Goal: Information Seeking & Learning: Find specific fact

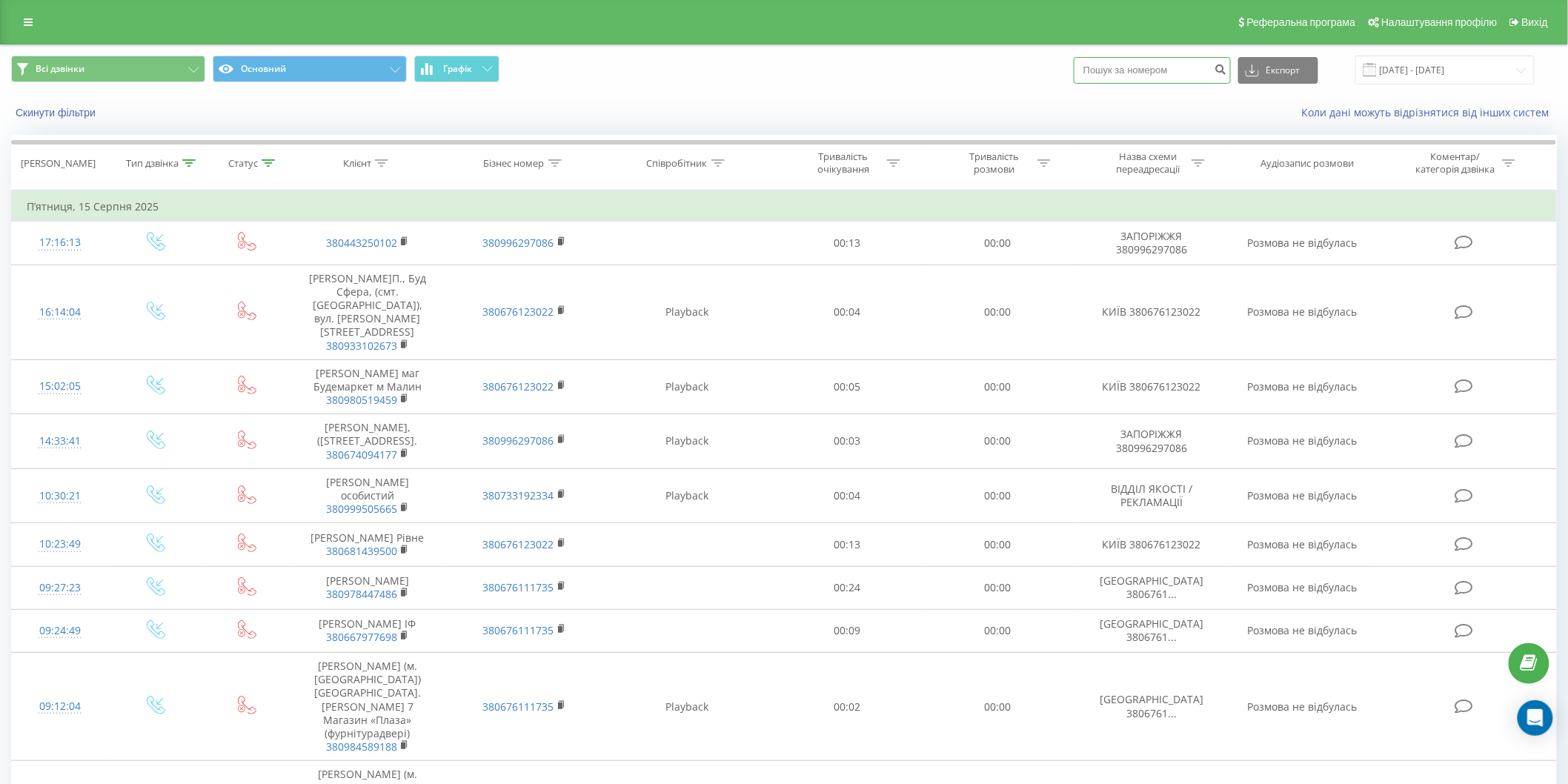
click at [1150, 64] on input at bounding box center [1152, 70] width 157 height 27
paste input "[PHONE_NUMBER]"
type input "0502287459"
click at [1228, 65] on icon "submit" at bounding box center [1221, 67] width 13 height 9
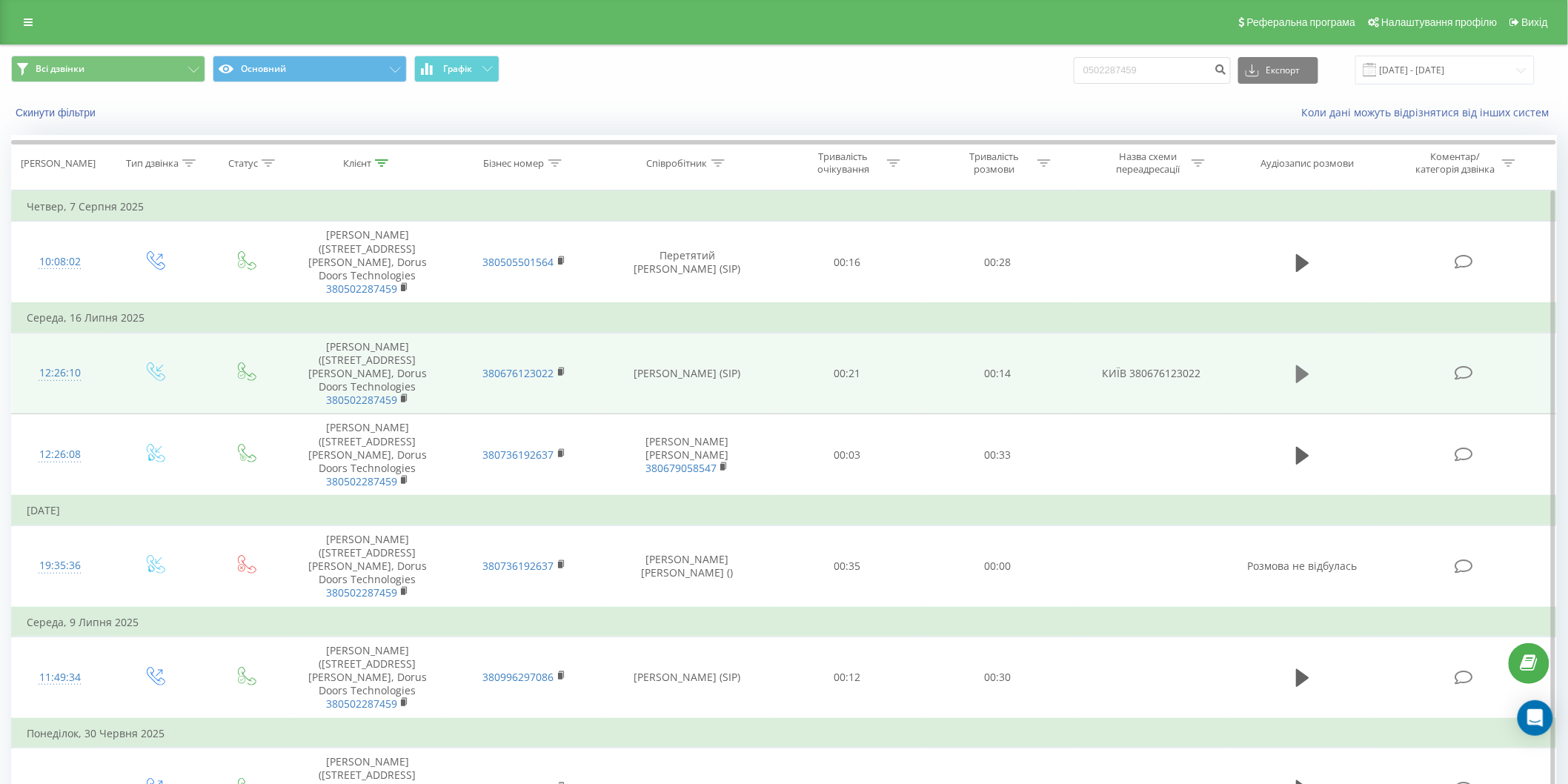
click at [1308, 385] on icon at bounding box center [1303, 374] width 13 height 21
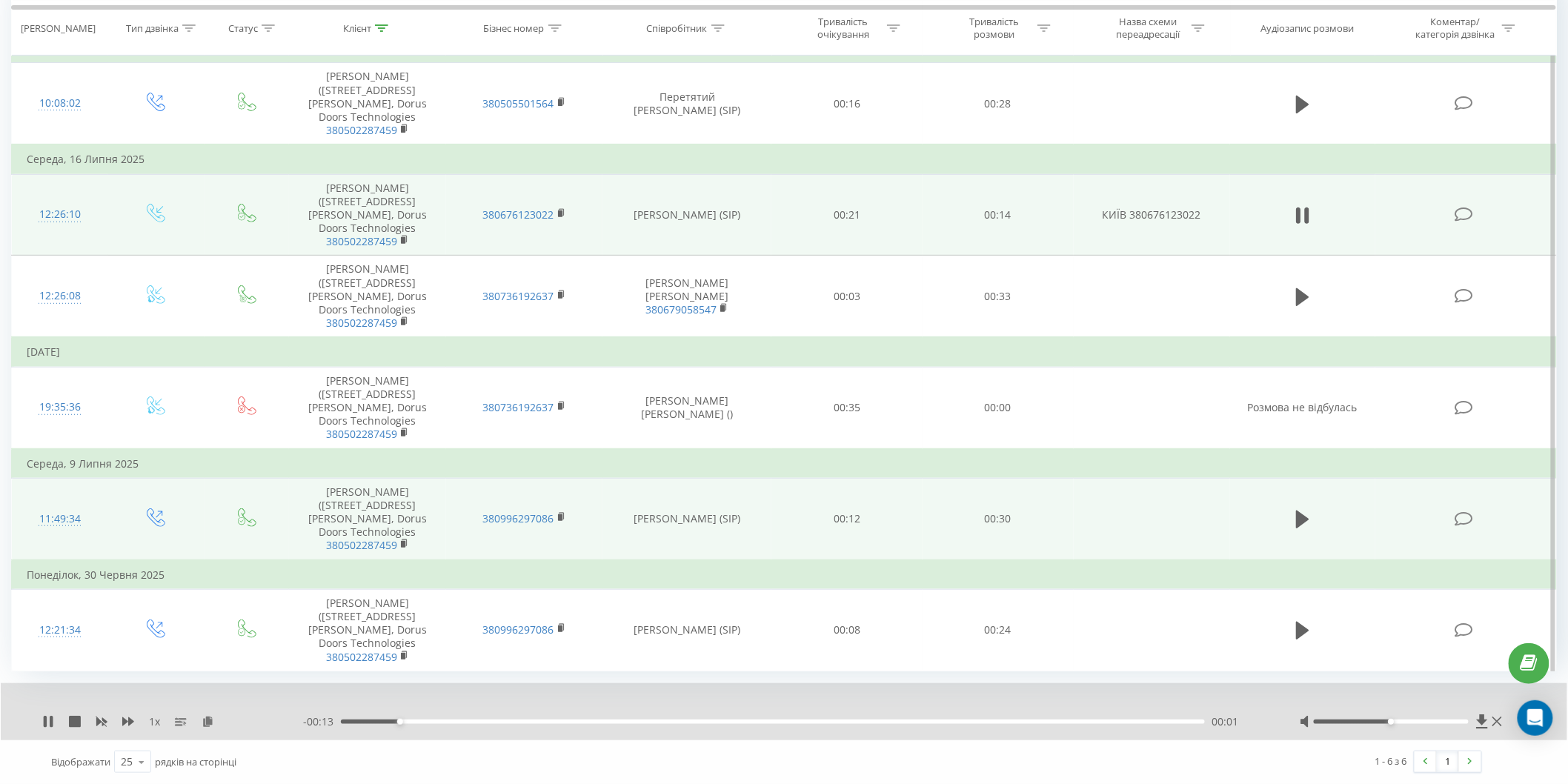
scroll to position [238, 0]
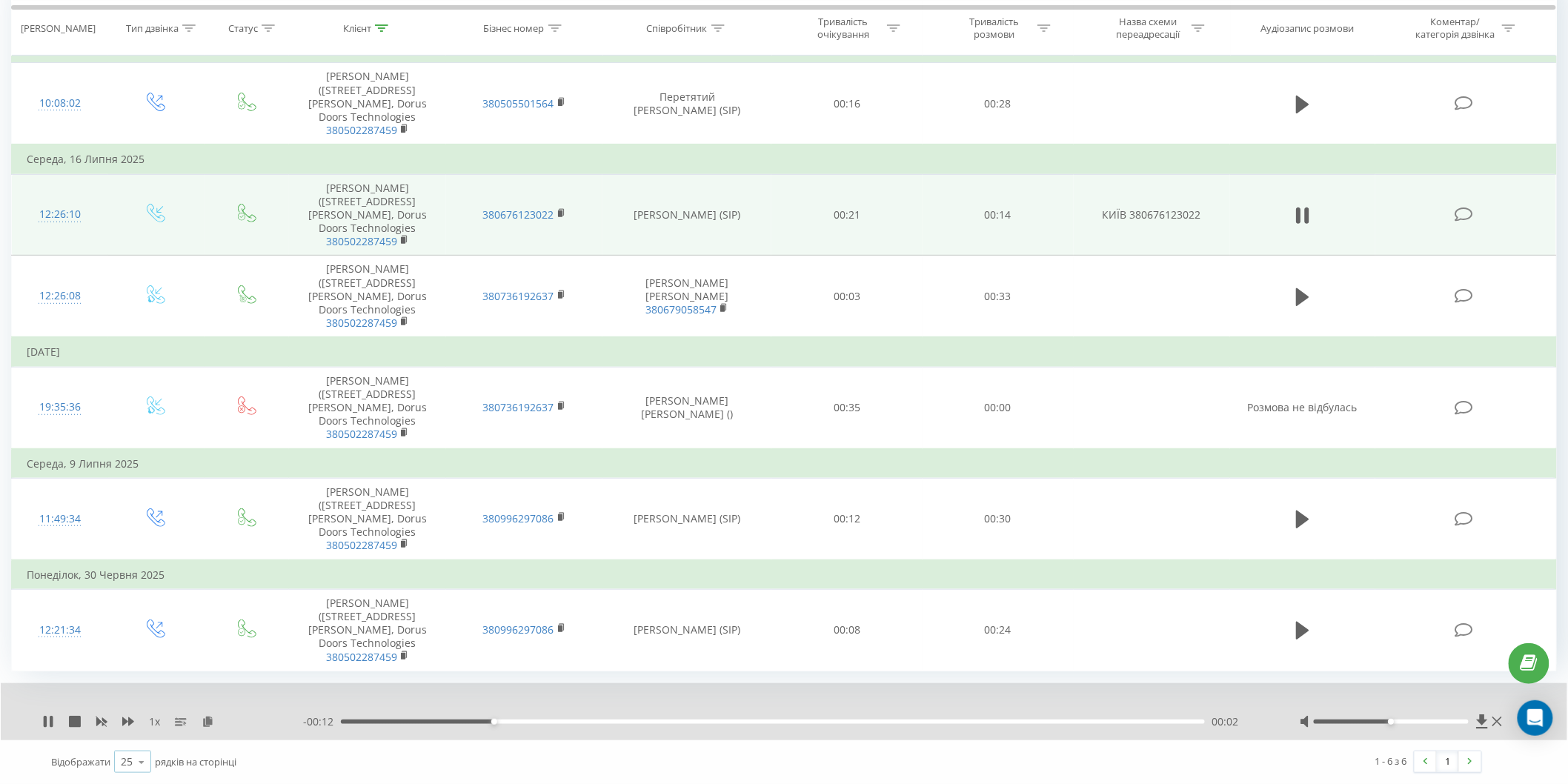
click at [139, 757] on icon at bounding box center [141, 762] width 22 height 29
click at [135, 743] on span "100" at bounding box center [130, 739] width 18 height 14
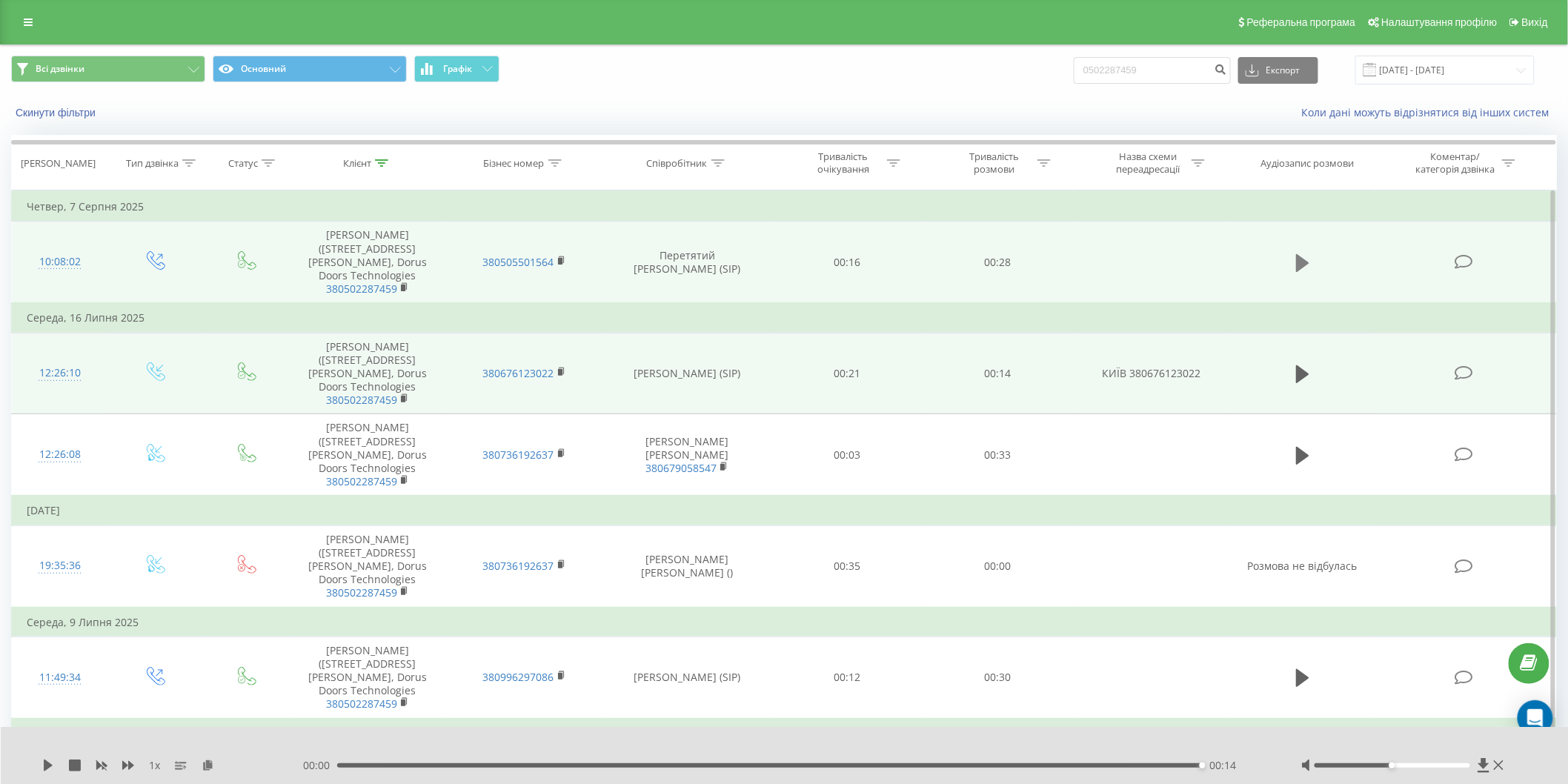
click at [1308, 262] on icon at bounding box center [1303, 263] width 13 height 21
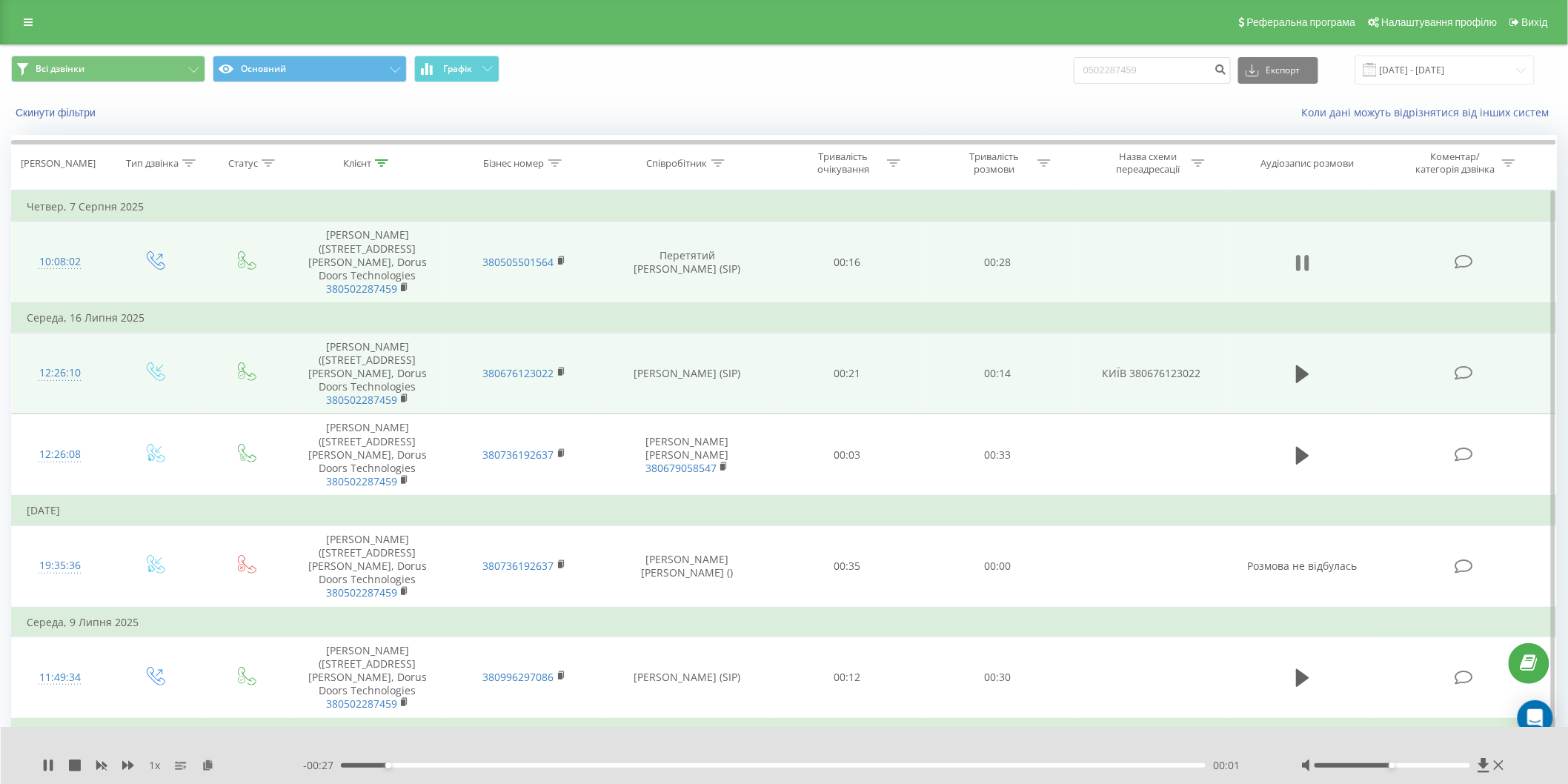
click at [1310, 265] on button at bounding box center [1302, 262] width 22 height 22
drag, startPoint x: 1180, startPoint y: 75, endPoint x: 1056, endPoint y: 65, distance: 124.4
click at [1056, 65] on div "Всі дзвінки Основний Графік 0502287459 Експорт .csv .xls .xlsx 19.05.2025 - 19.…" at bounding box center [784, 70] width 1546 height 29
paste input "3532165"
type input "0503532165"
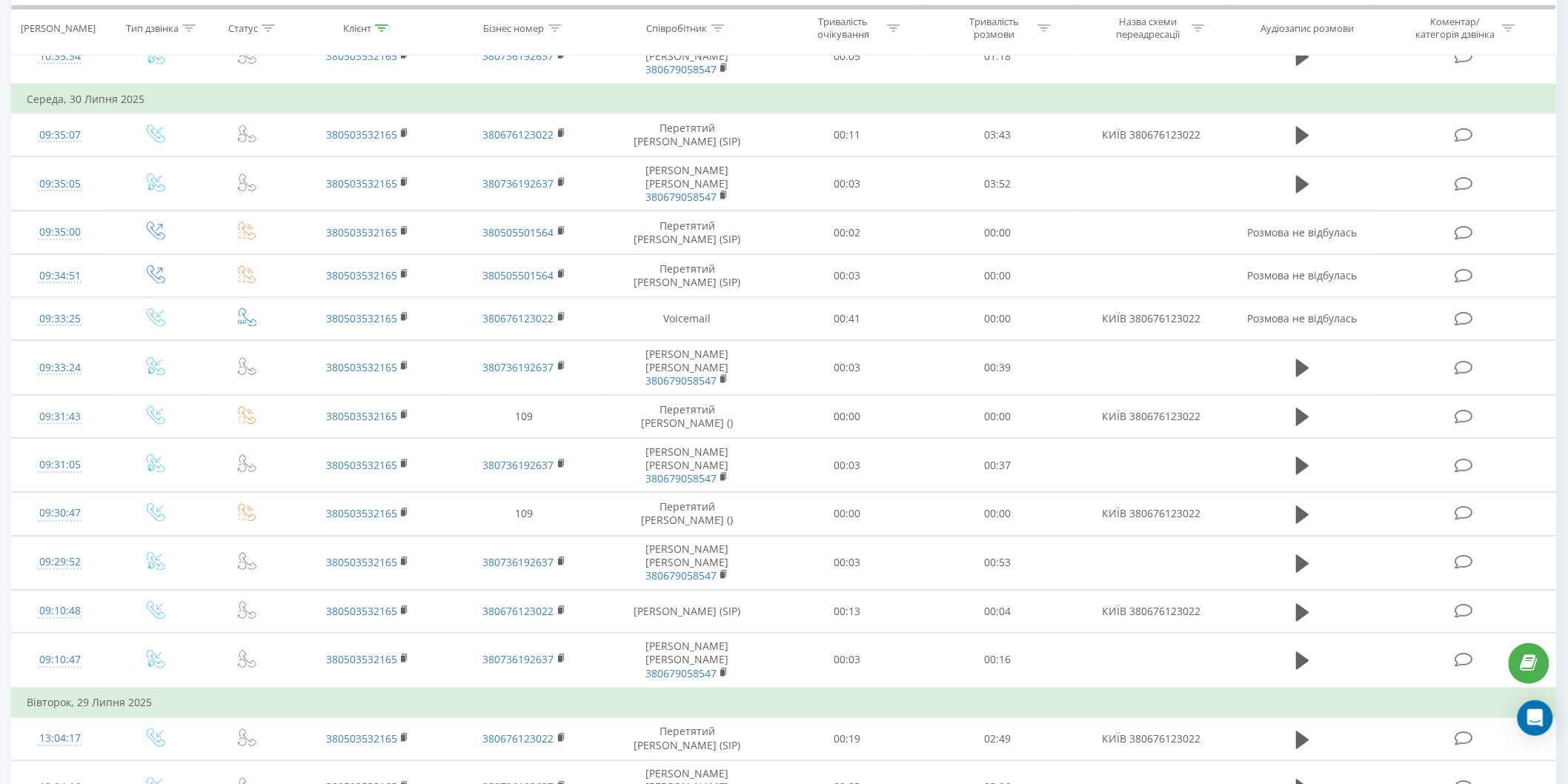
scroll to position [688, 0]
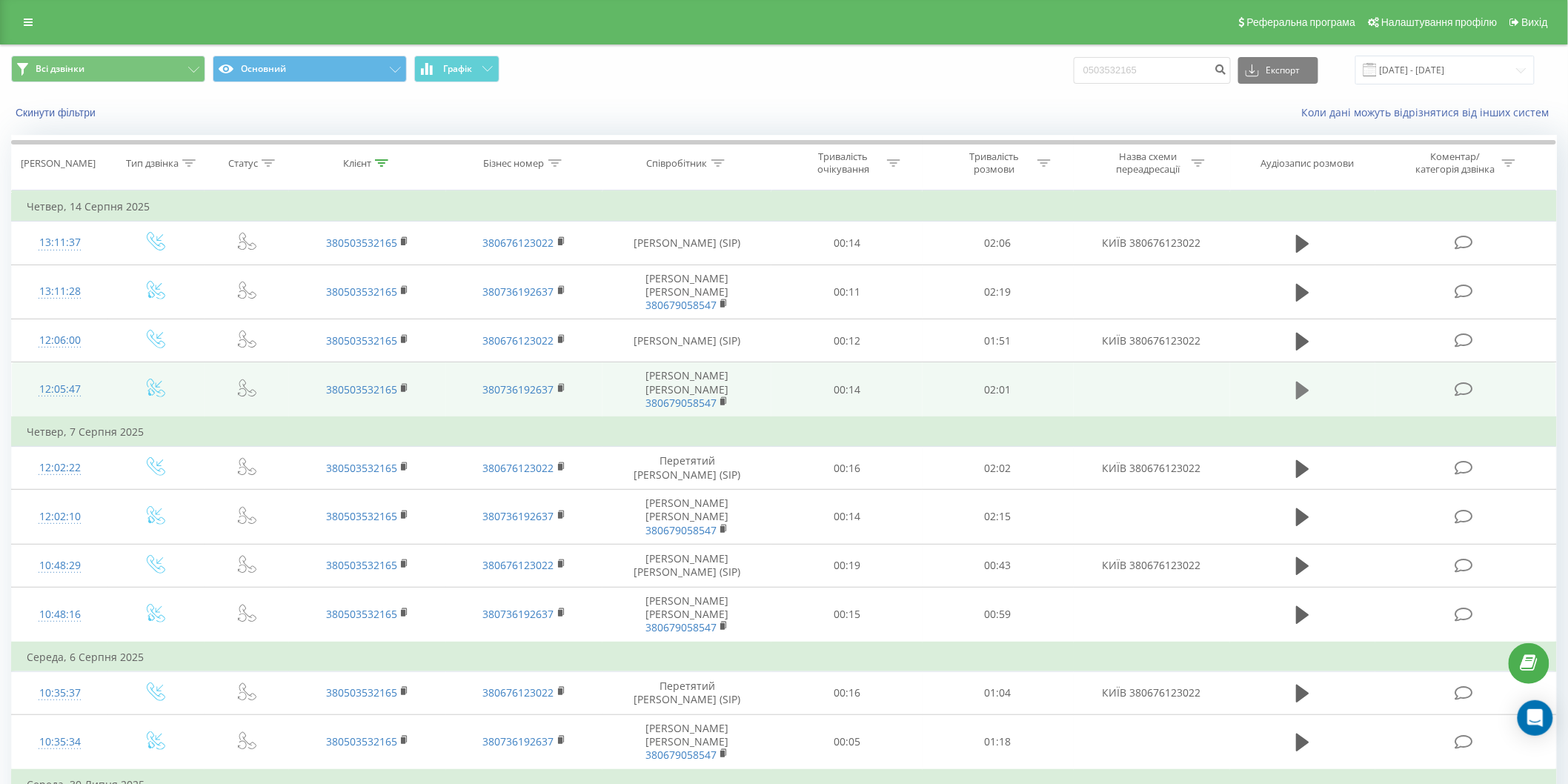
click at [1293, 379] on button at bounding box center [1302, 390] width 22 height 22
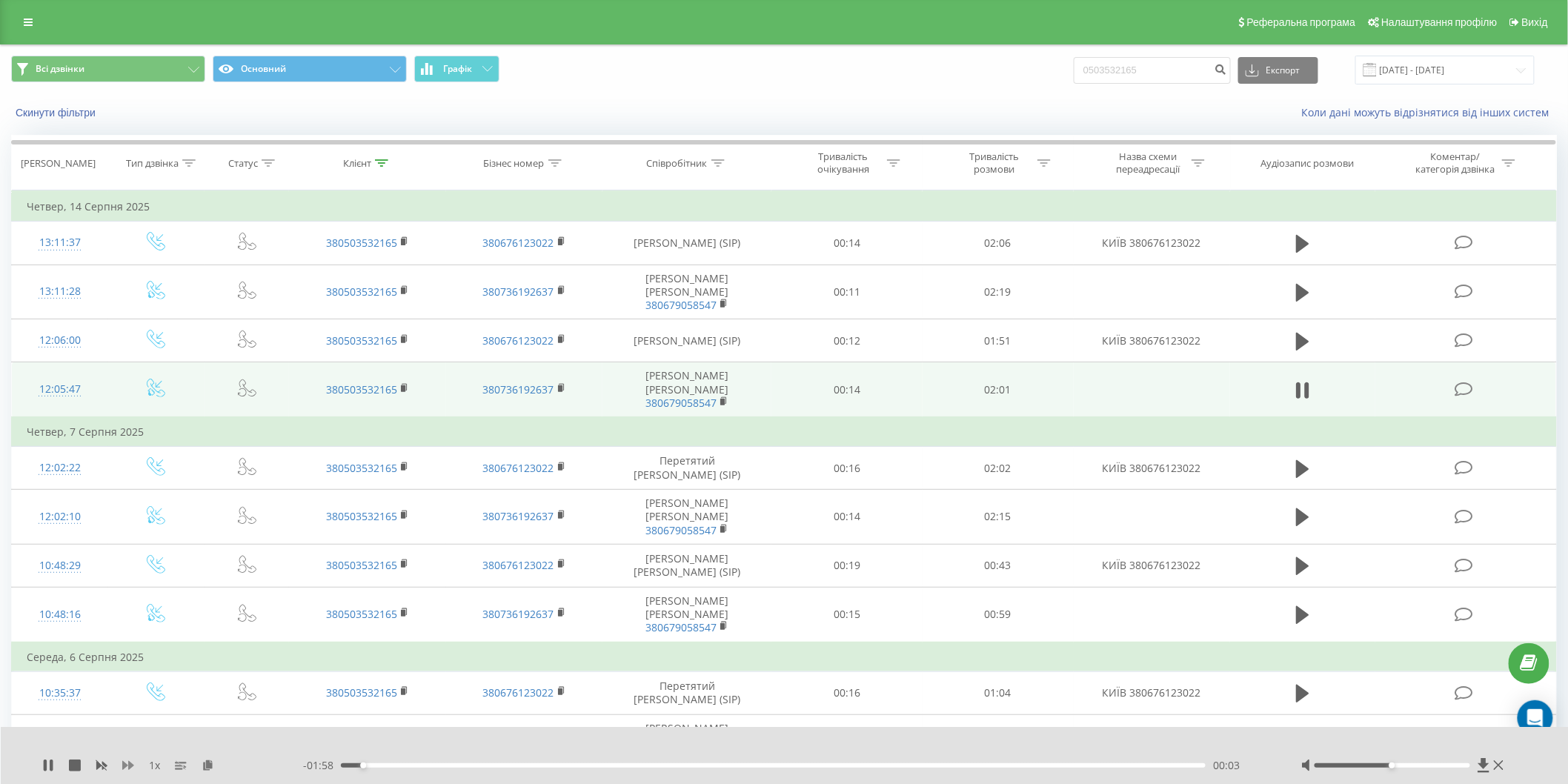
click at [130, 765] on icon at bounding box center [128, 765] width 12 height 9
click at [497, 764] on div "00:06" at bounding box center [773, 765] width 865 height 4
click at [540, 765] on div "00:22" at bounding box center [773, 765] width 865 height 4
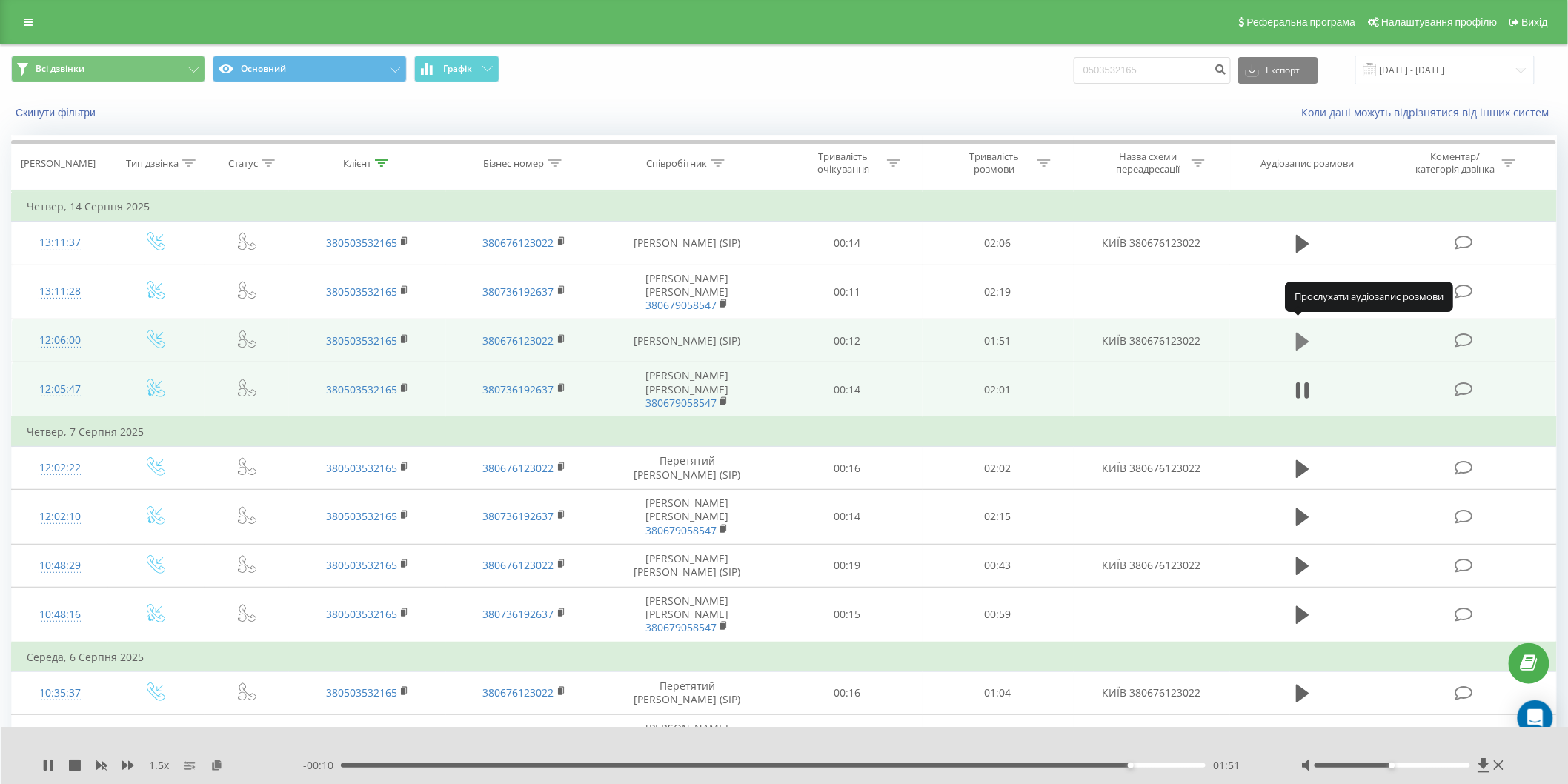
click at [1300, 332] on icon at bounding box center [1303, 341] width 13 height 18
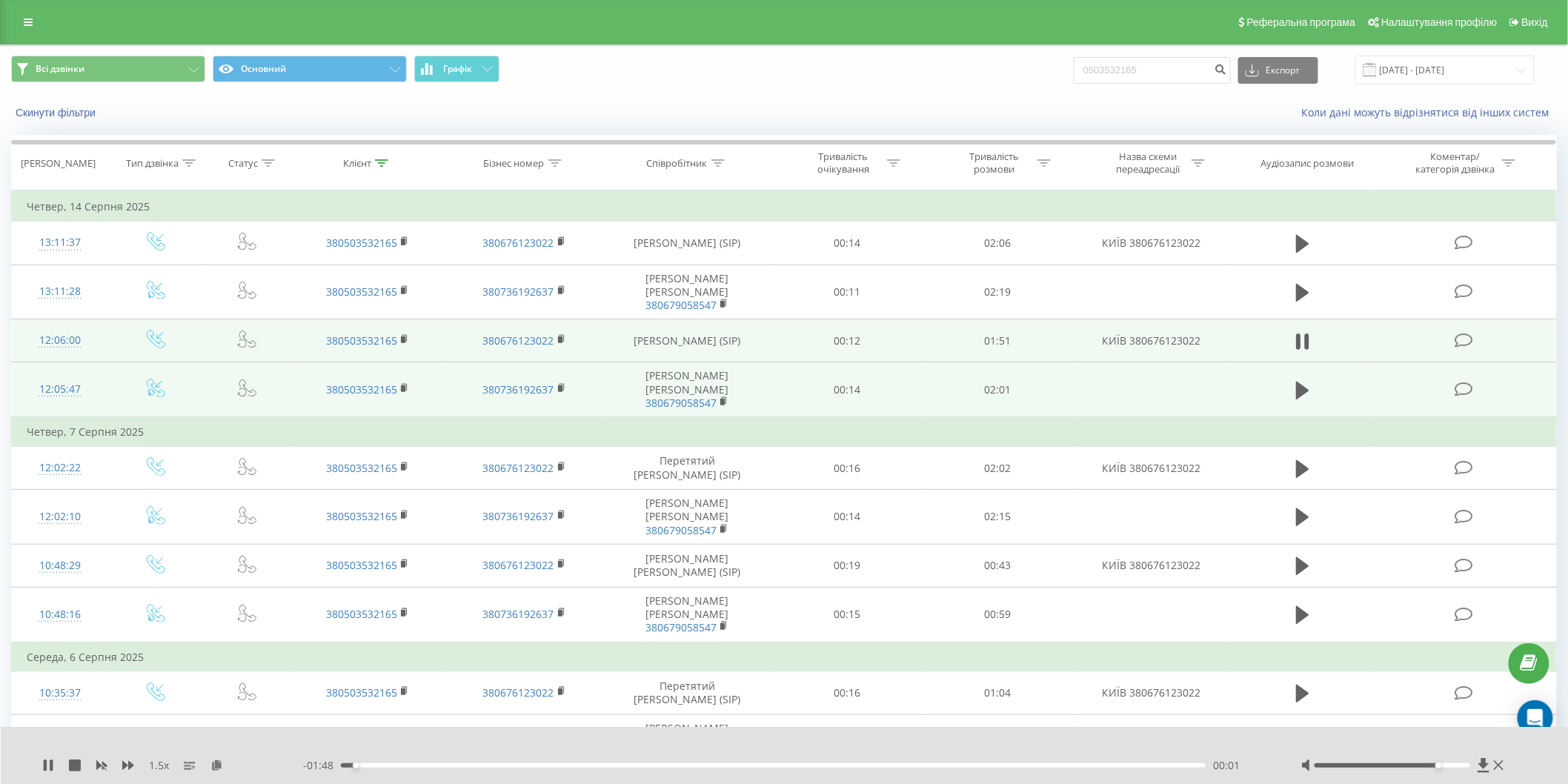
drag, startPoint x: 1393, startPoint y: 765, endPoint x: 1443, endPoint y: 760, distance: 50.2
click at [1443, 760] on div at bounding box center [1404, 765] width 206 height 15
click at [122, 765] on icon at bounding box center [128, 765] width 12 height 9
click at [1297, 381] on icon at bounding box center [1303, 390] width 13 height 18
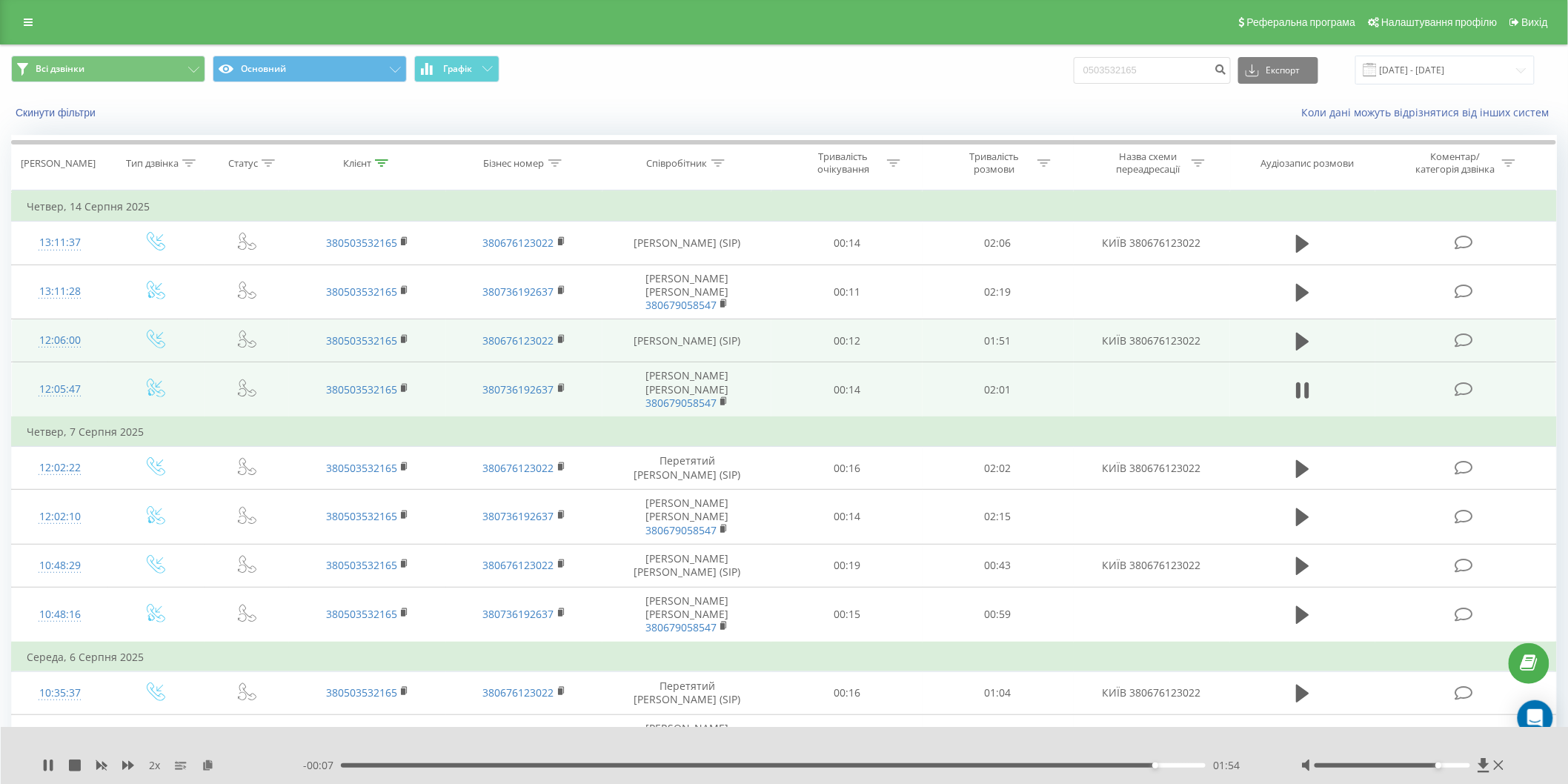
click at [379, 766] on div "01:54" at bounding box center [773, 765] width 865 height 4
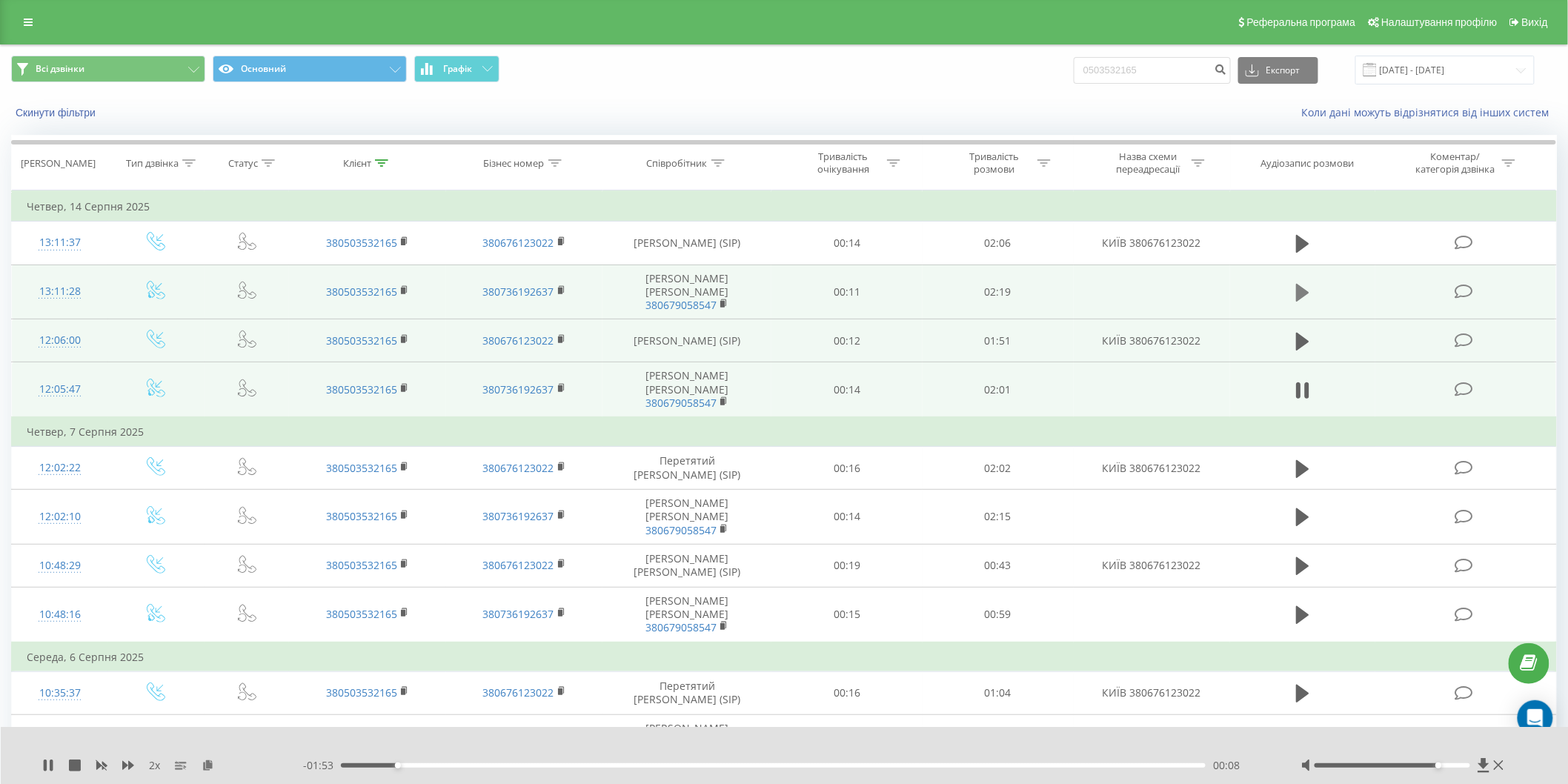
click at [1307, 289] on icon at bounding box center [1303, 292] width 13 height 21
click at [397, 764] on div "00:03" at bounding box center [773, 765] width 865 height 4
click at [425, 766] on div "00:09" at bounding box center [773, 765] width 865 height 4
click at [99, 763] on icon at bounding box center [101, 765] width 12 height 12
click at [126, 760] on icon at bounding box center [128, 765] width 12 height 12
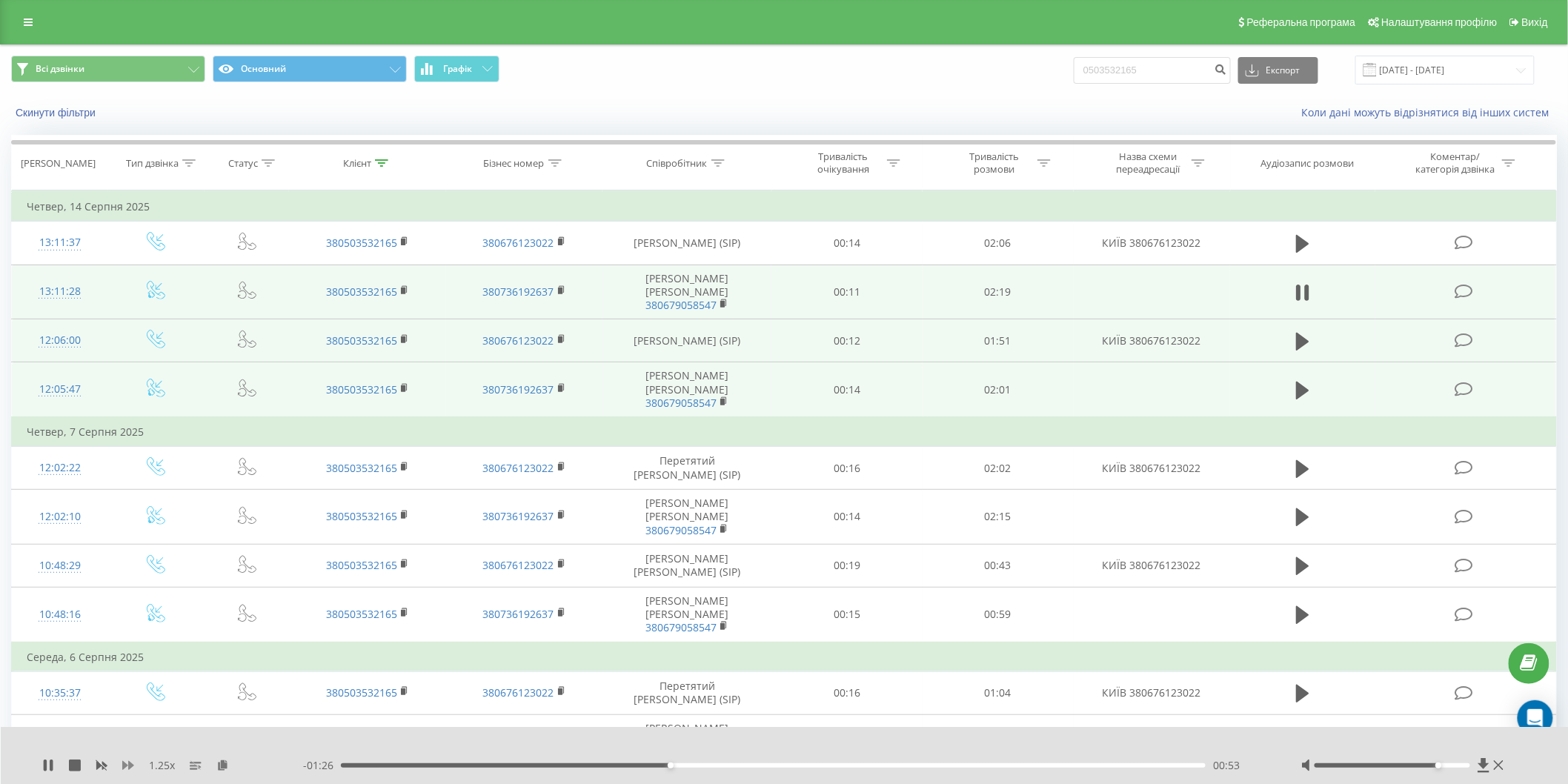
click at [123, 770] on icon at bounding box center [128, 765] width 12 height 12
click at [1006, 736] on div "1.5 x - 00:47 01:32 01:32" at bounding box center [784, 755] width 1568 height 57
click at [1503, 761] on icon at bounding box center [1499, 765] width 10 height 10
